Goal: Task Accomplishment & Management: Use online tool/utility

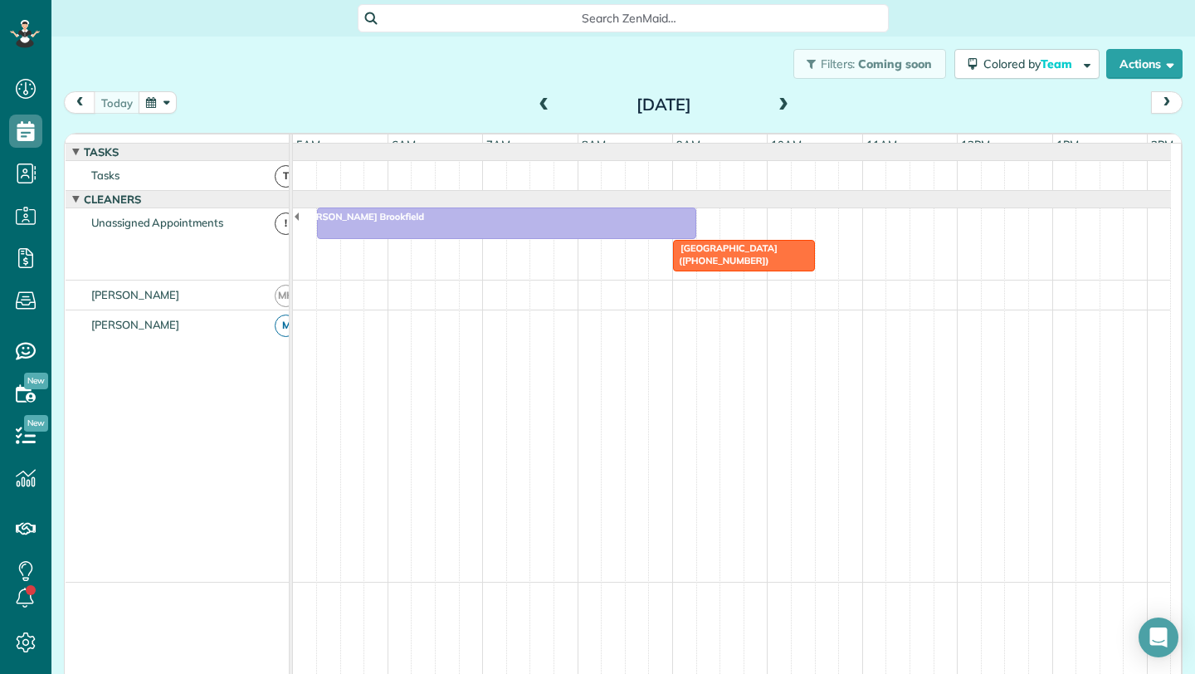
scroll to position [0, 95]
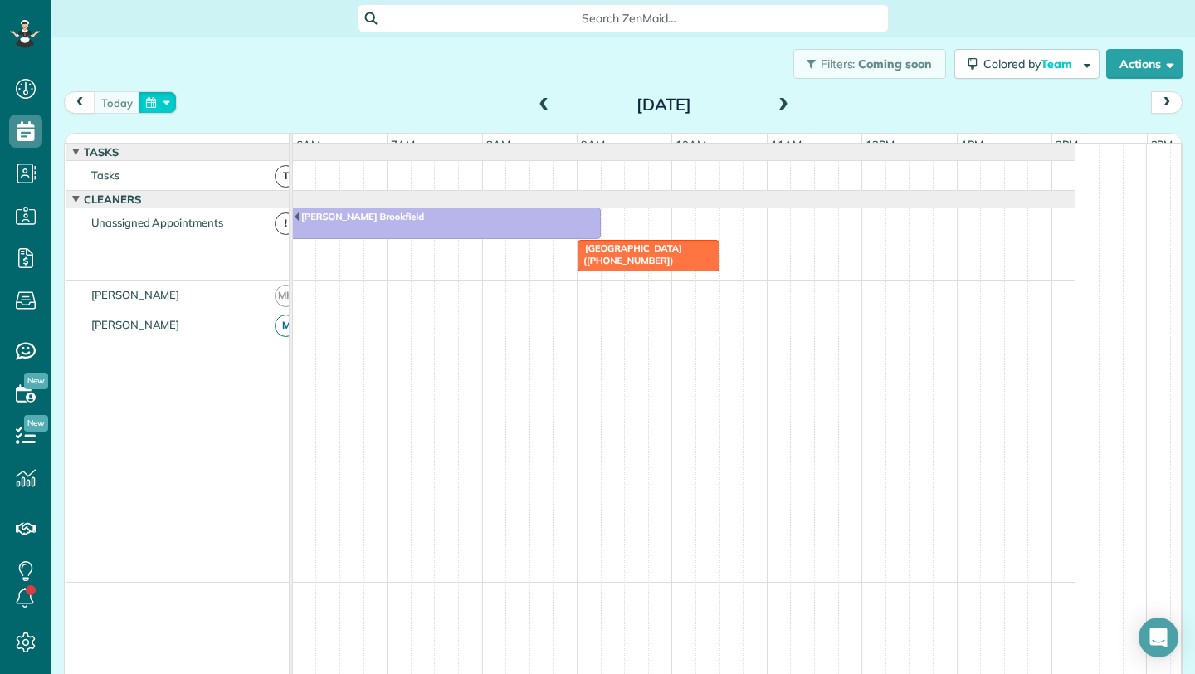
click at [169, 105] on button "button" at bounding box center [158, 102] width 38 height 22
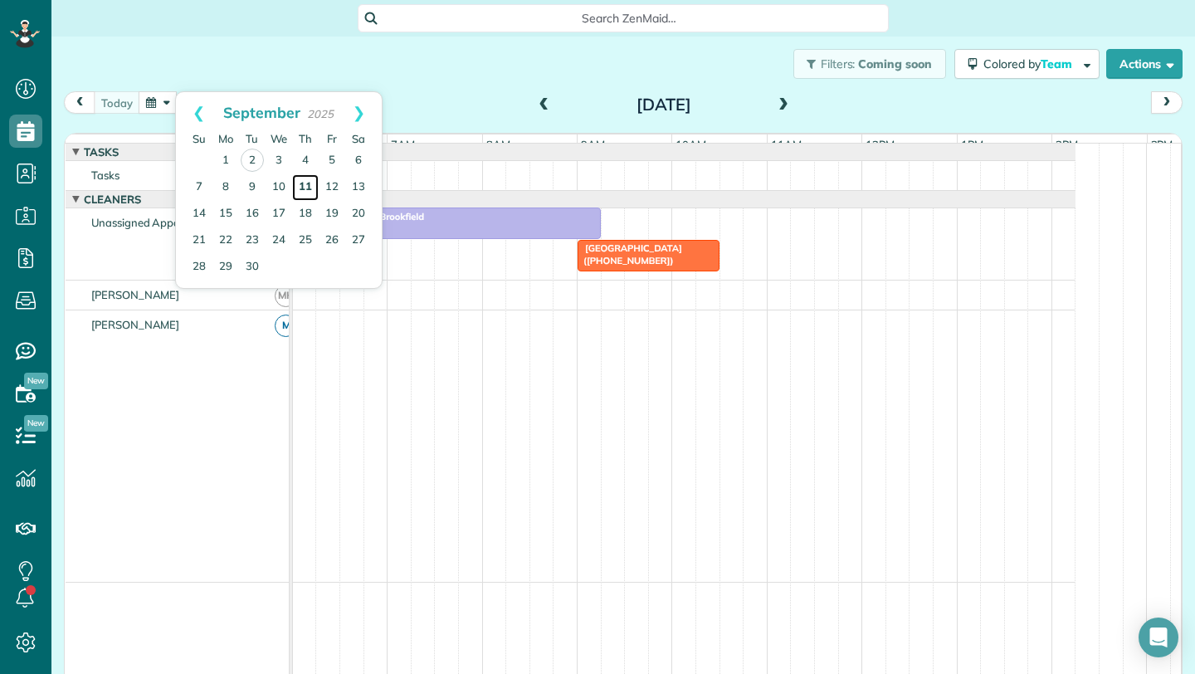
click at [299, 184] on link "11" at bounding box center [305, 187] width 27 height 27
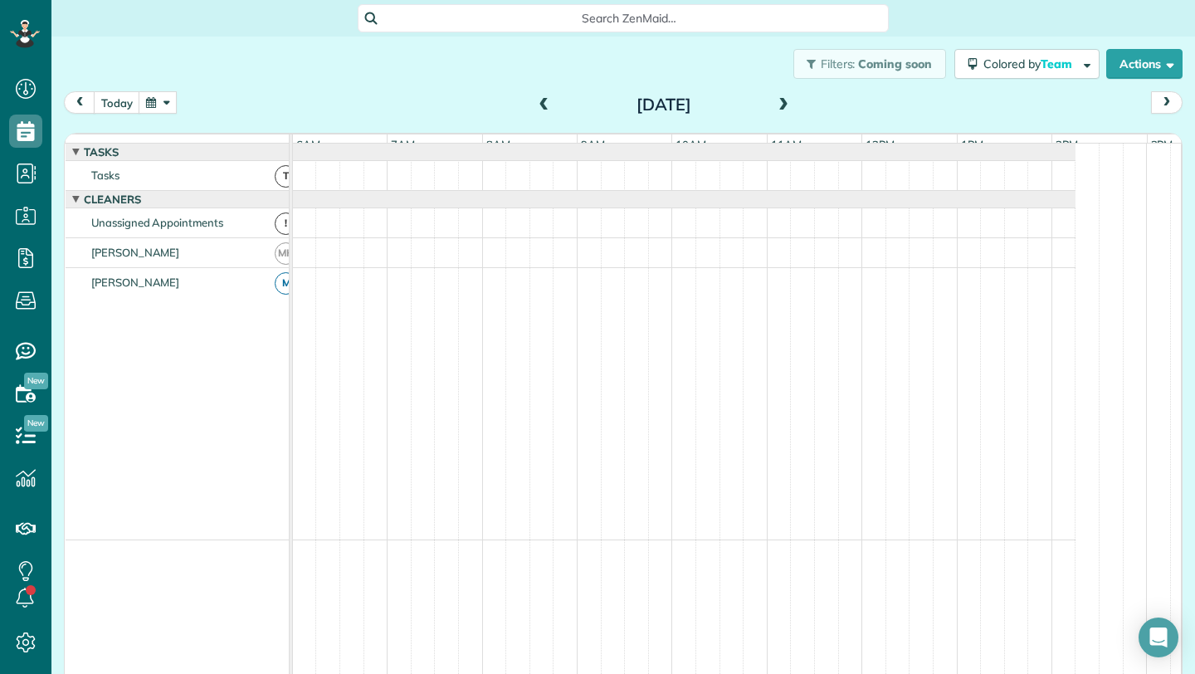
click at [298, 188] on div at bounding box center [636, 175] width 878 height 29
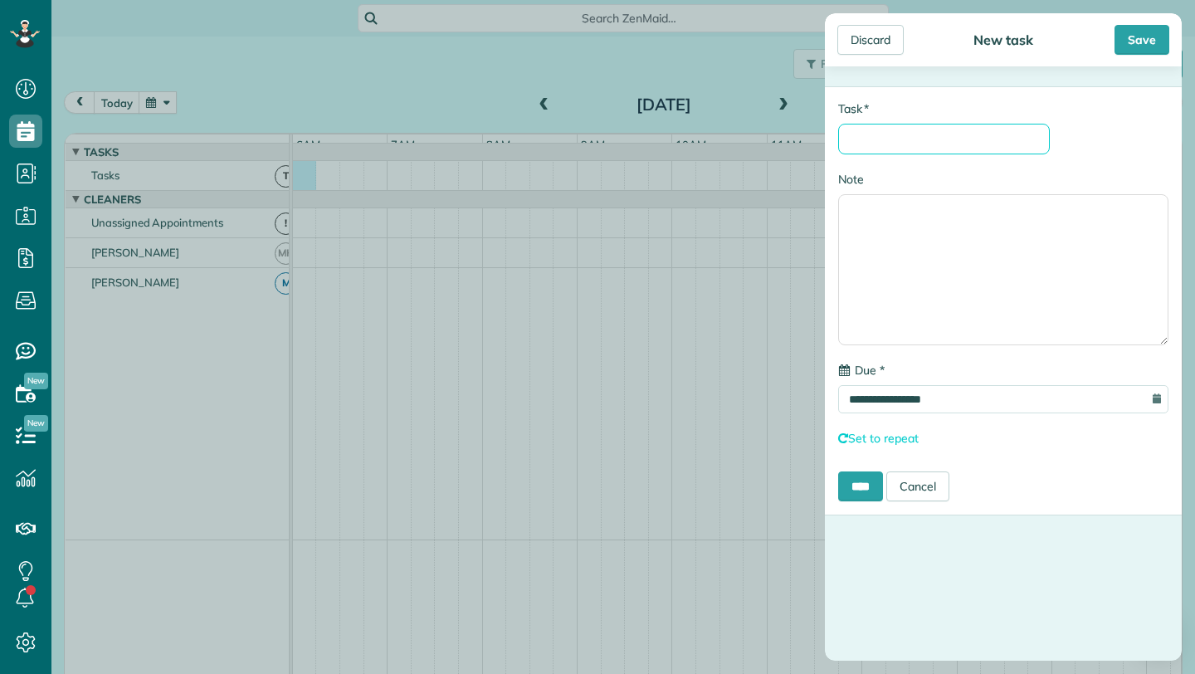
click at [915, 144] on input "* Task" at bounding box center [944, 139] width 212 height 31
type input "**********"
click at [1138, 46] on div "Save" at bounding box center [1141, 40] width 55 height 30
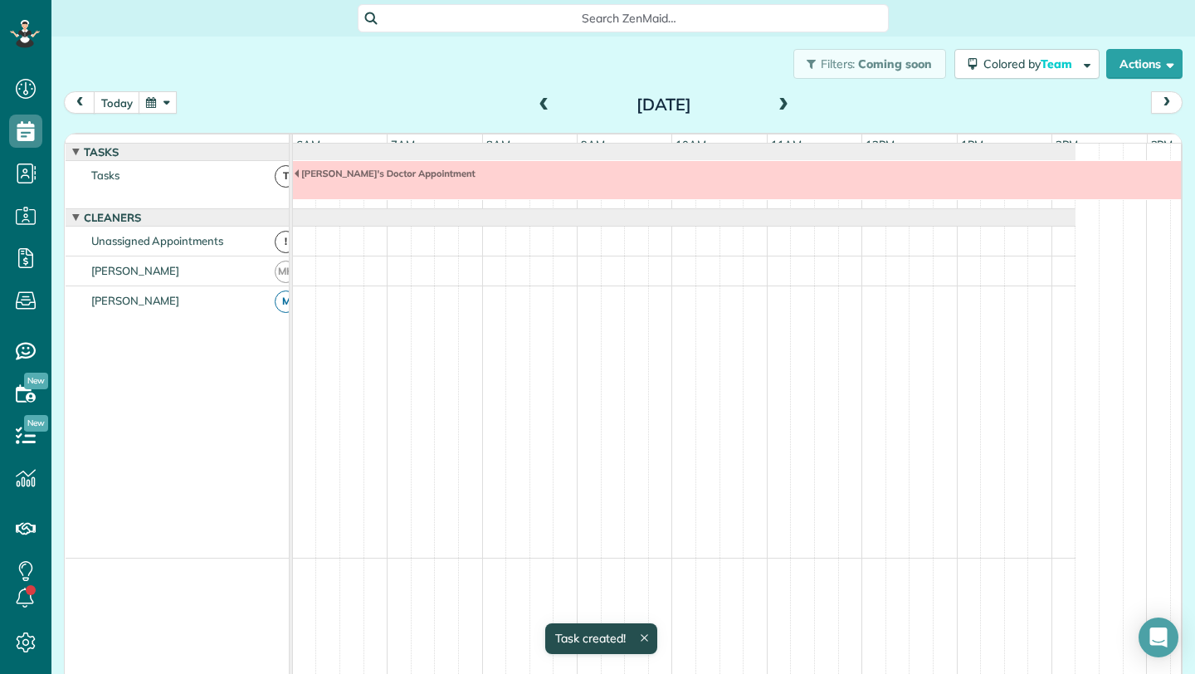
scroll to position [12, 0]
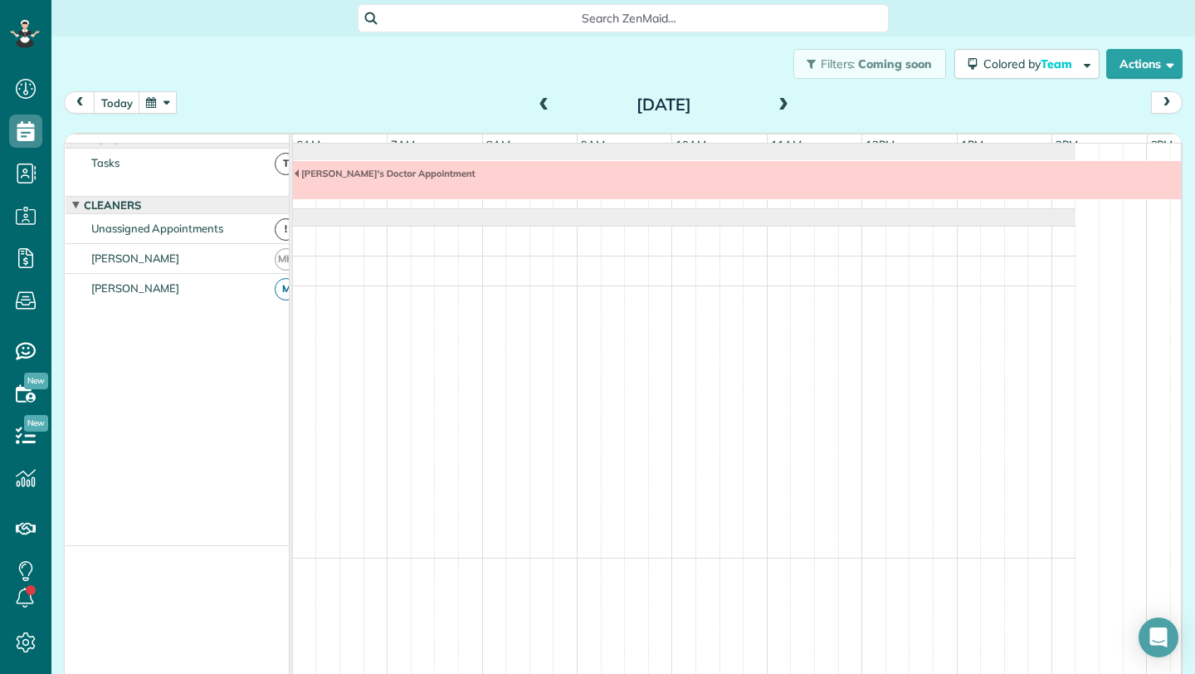
click at [780, 98] on span at bounding box center [783, 105] width 18 height 15
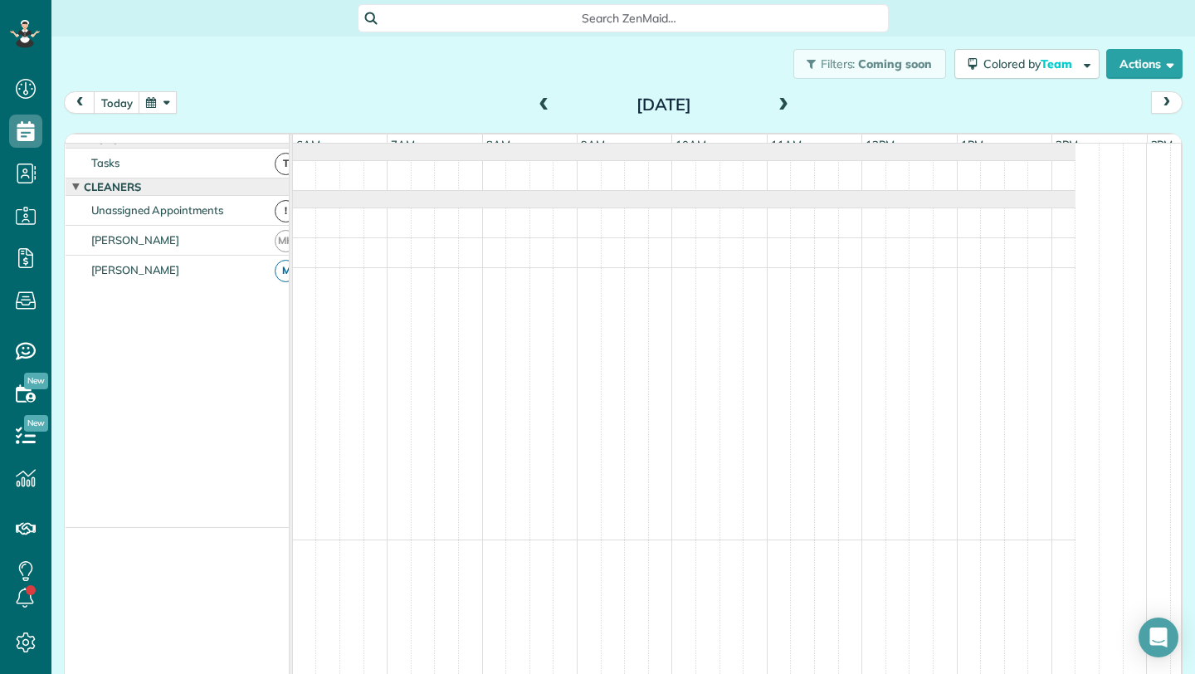
scroll to position [0, 0]
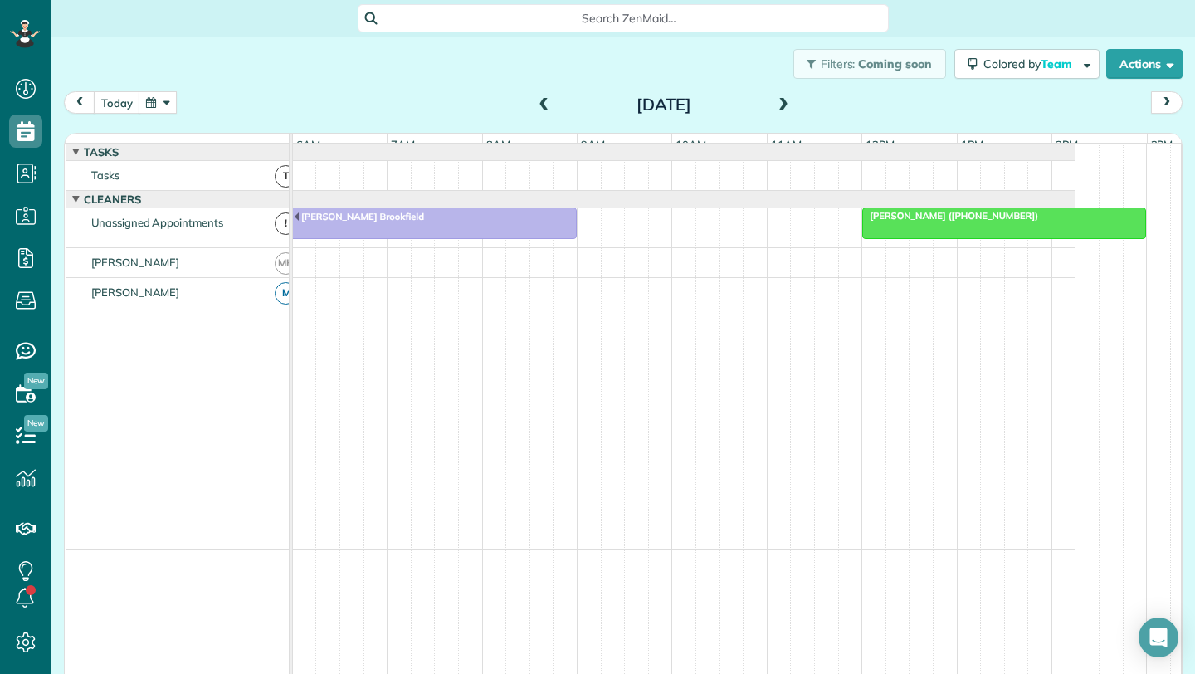
click at [787, 104] on div "[DATE]" at bounding box center [664, 104] width 266 height 27
click at [777, 101] on span at bounding box center [783, 105] width 18 height 15
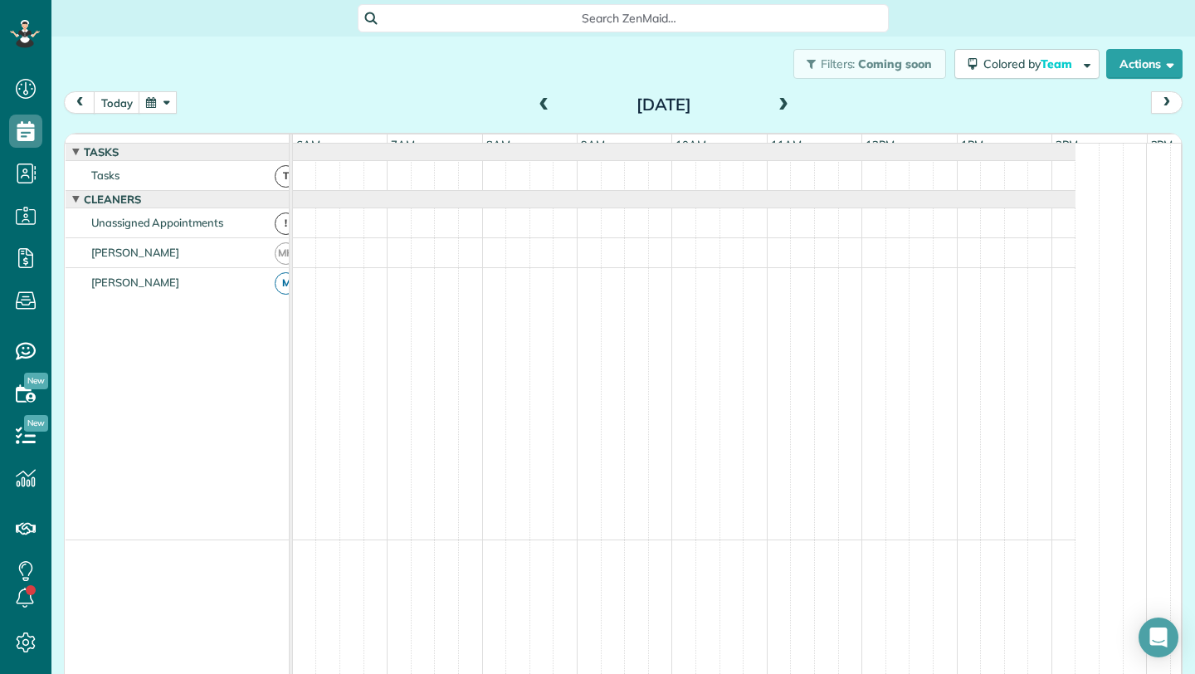
click at [777, 101] on span at bounding box center [783, 105] width 18 height 15
click at [776, 100] on span at bounding box center [783, 105] width 18 height 15
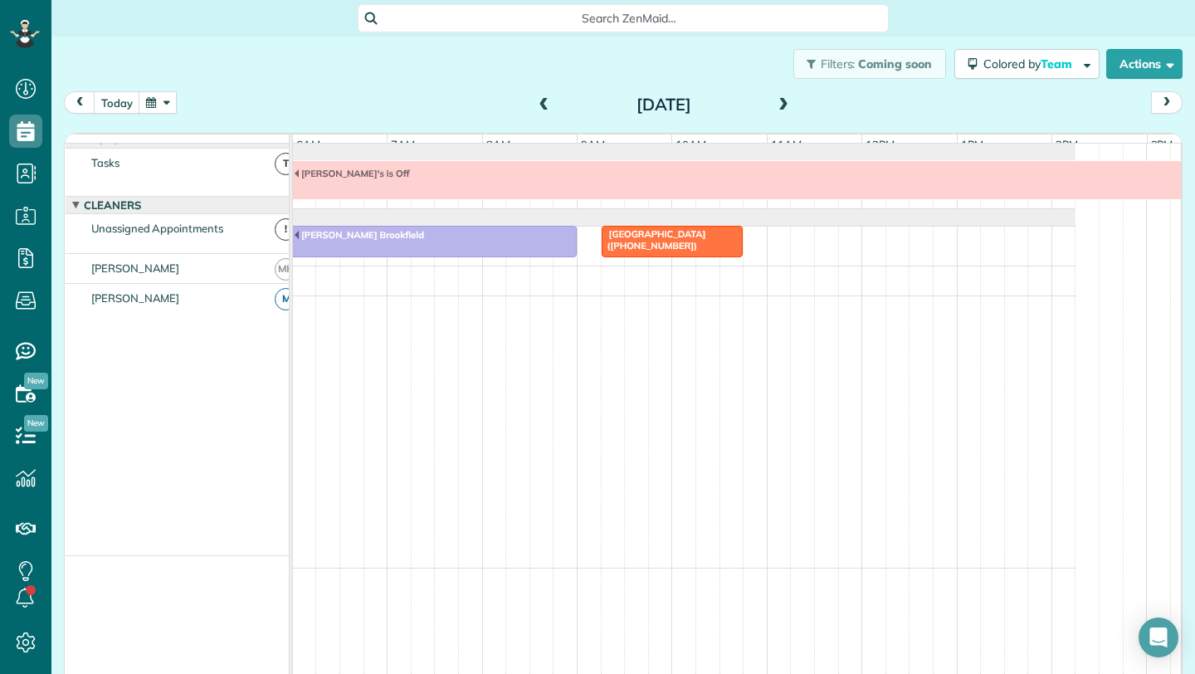
click at [776, 100] on span at bounding box center [783, 105] width 18 height 15
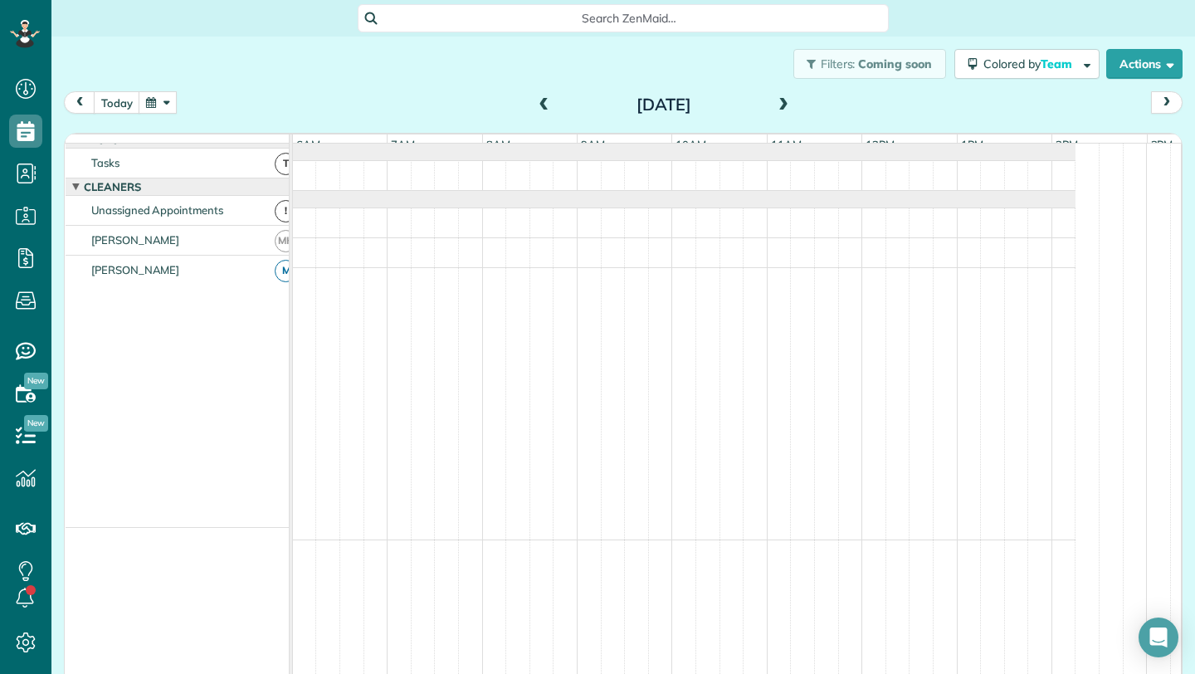
scroll to position [12, 0]
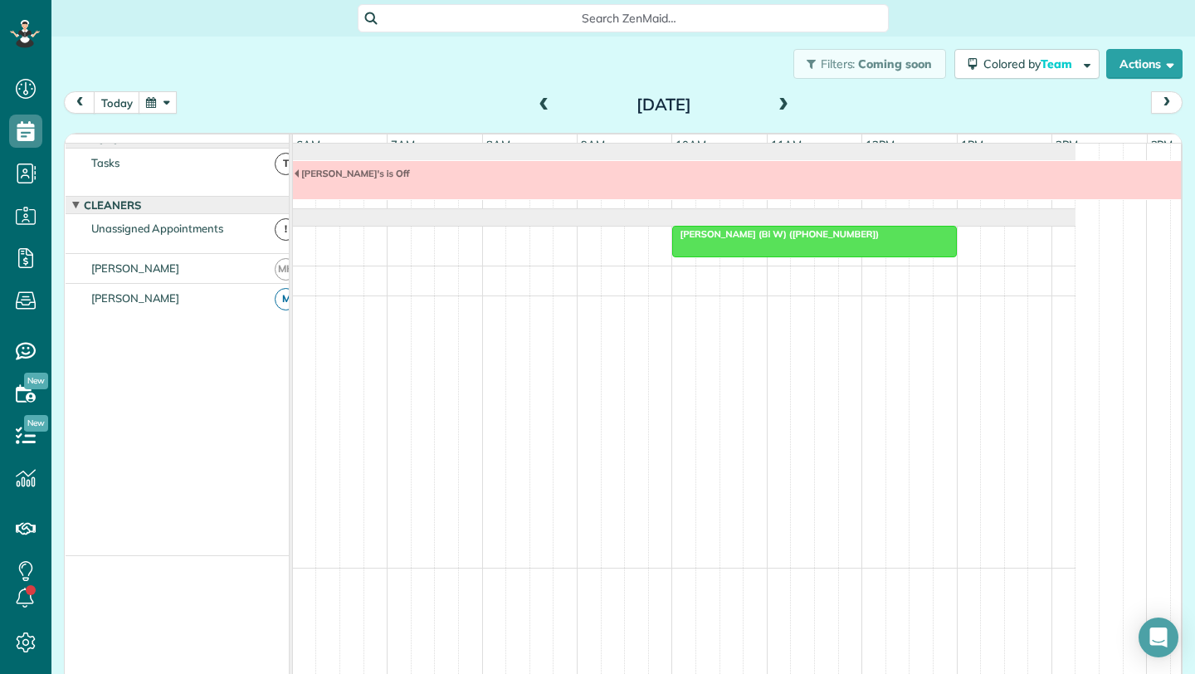
click at [540, 102] on span at bounding box center [544, 105] width 18 height 15
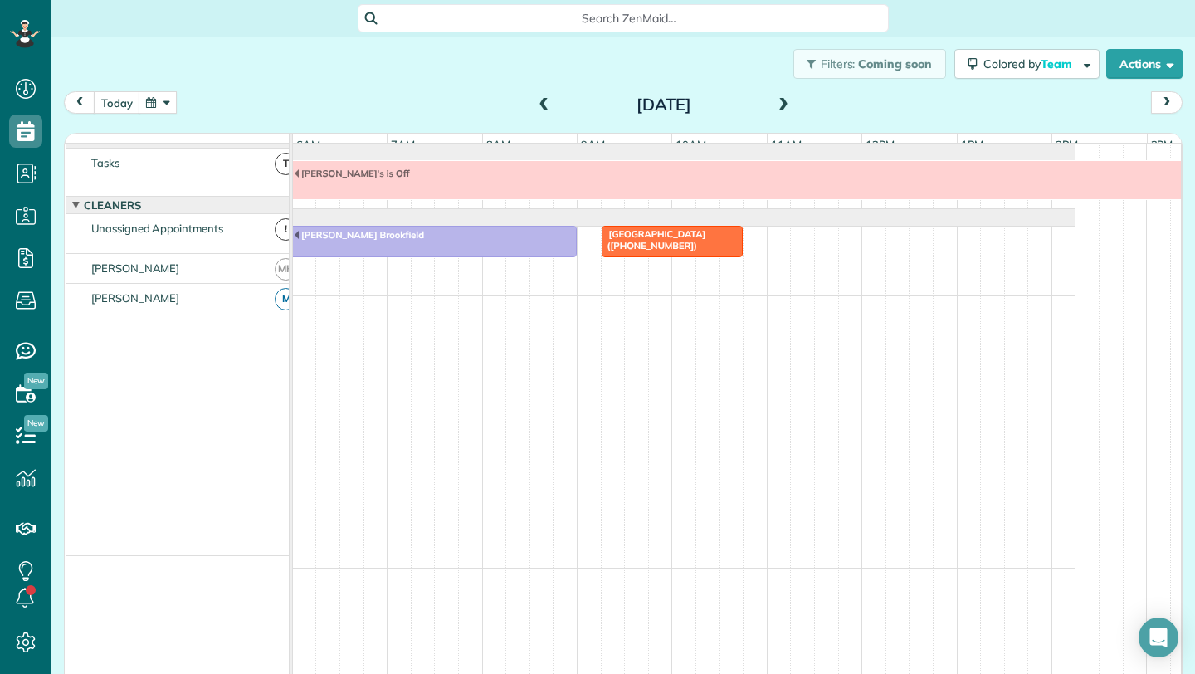
click at [305, 208] on div "[PERSON_NAME]'s is Off" at bounding box center [636, 184] width 878 height 47
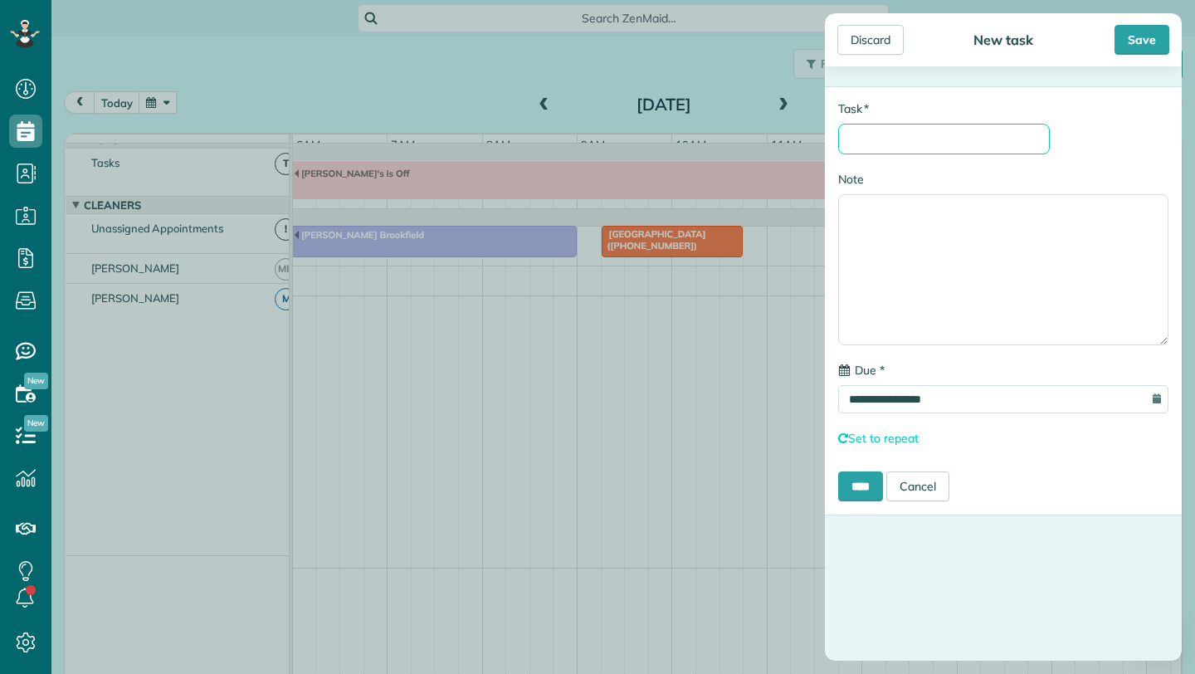
click at [921, 144] on input "* Task" at bounding box center [944, 139] width 212 height 31
type input "*"
